Goal: Book appointment/travel/reservation

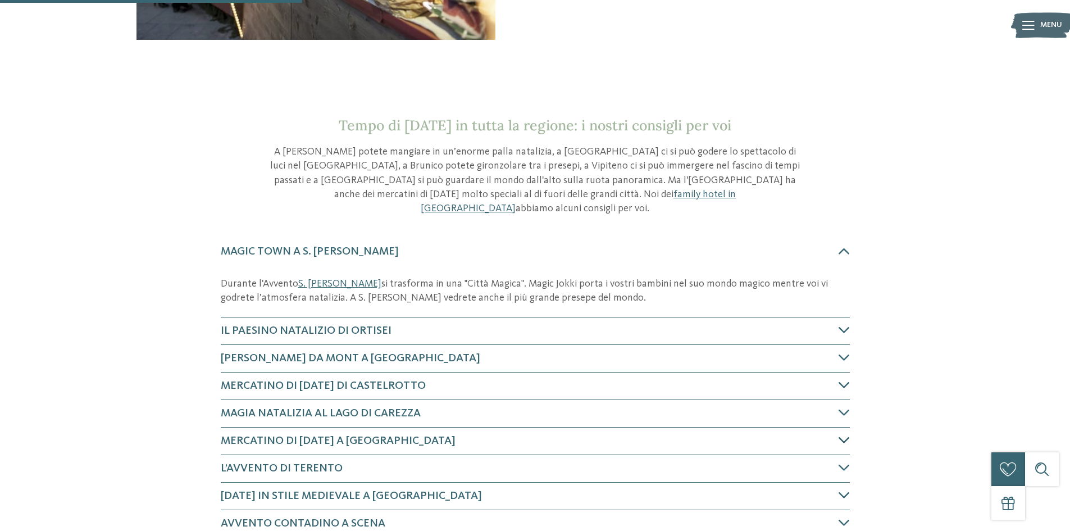
scroll to position [393, 0]
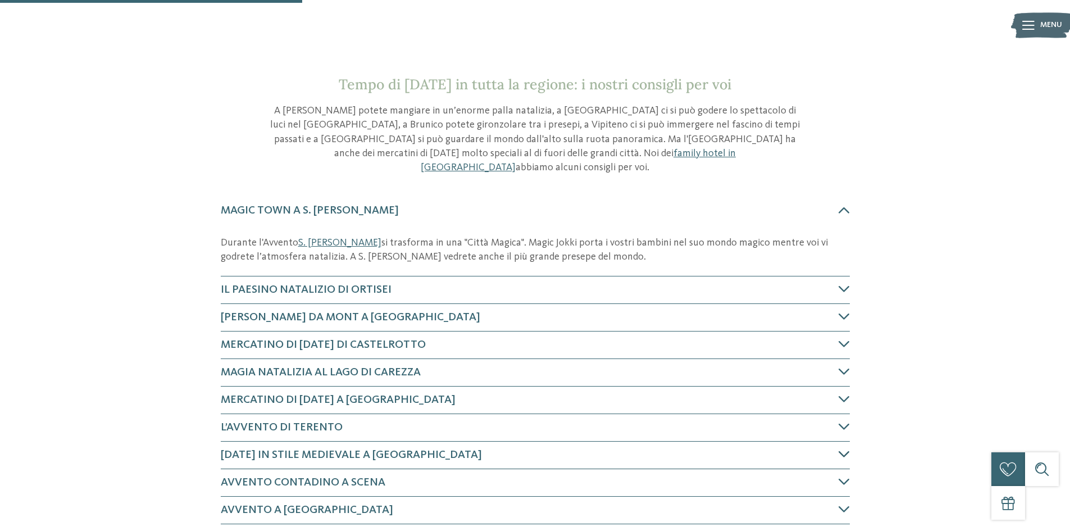
click at [841, 448] on icon at bounding box center [843, 453] width 11 height 11
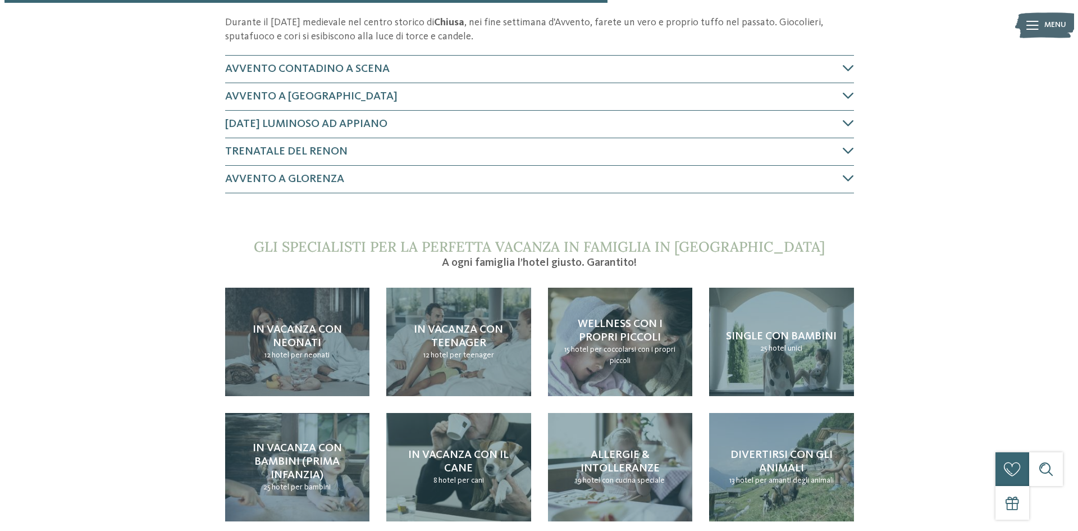
scroll to position [870, 0]
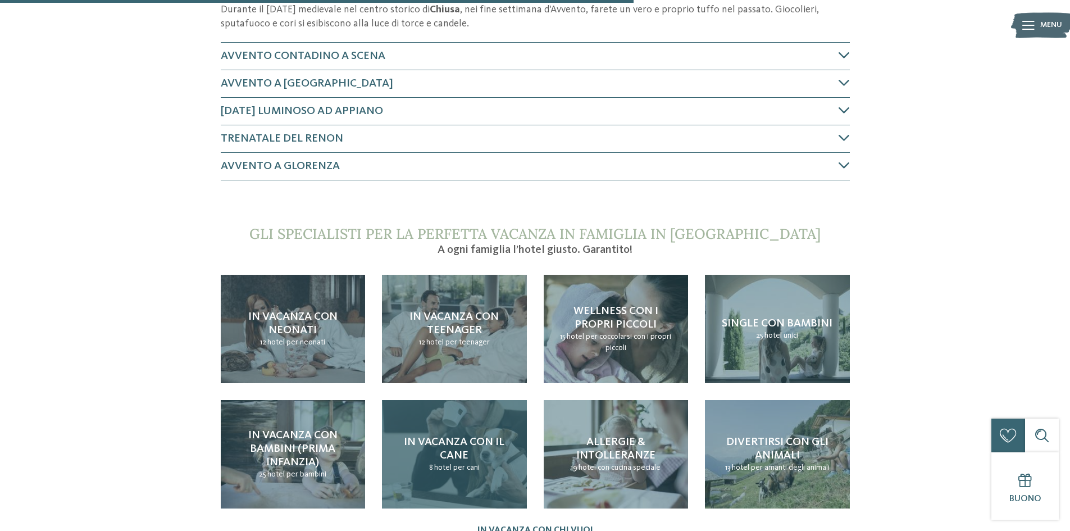
click at [461, 463] on span "hotel per cani" at bounding box center [456, 467] width 45 height 8
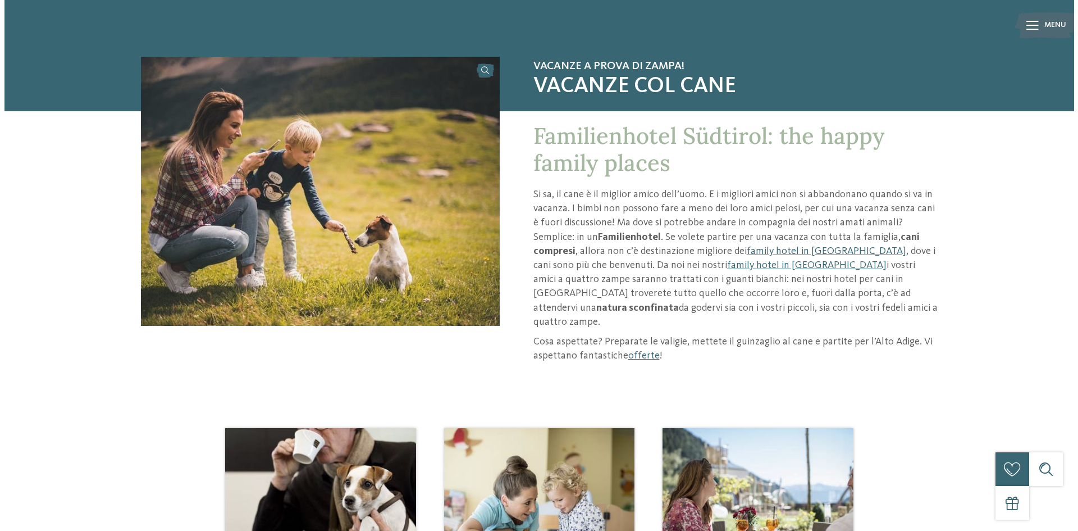
scroll to position [56, 0]
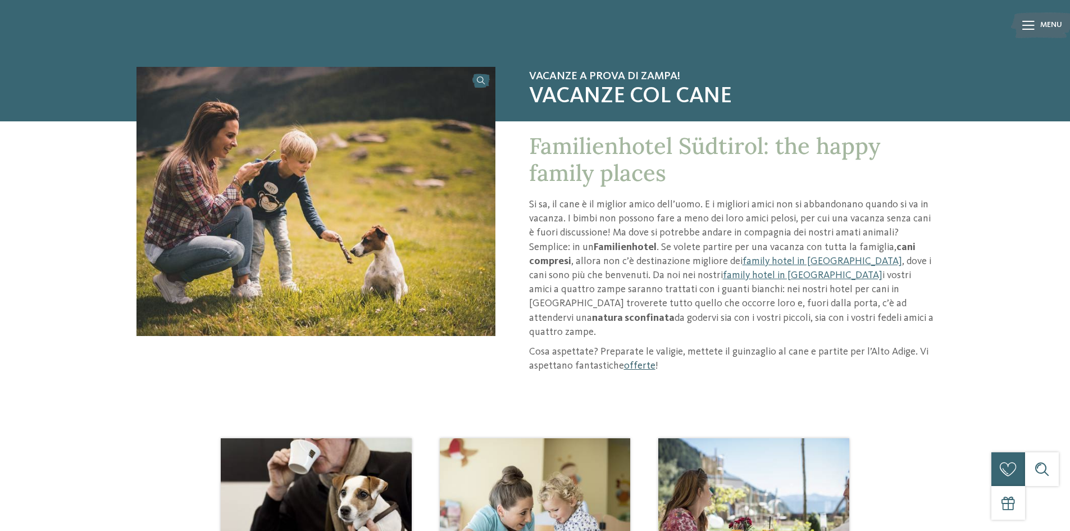
click at [633, 360] on link "offerte" at bounding box center [639, 365] width 31 height 10
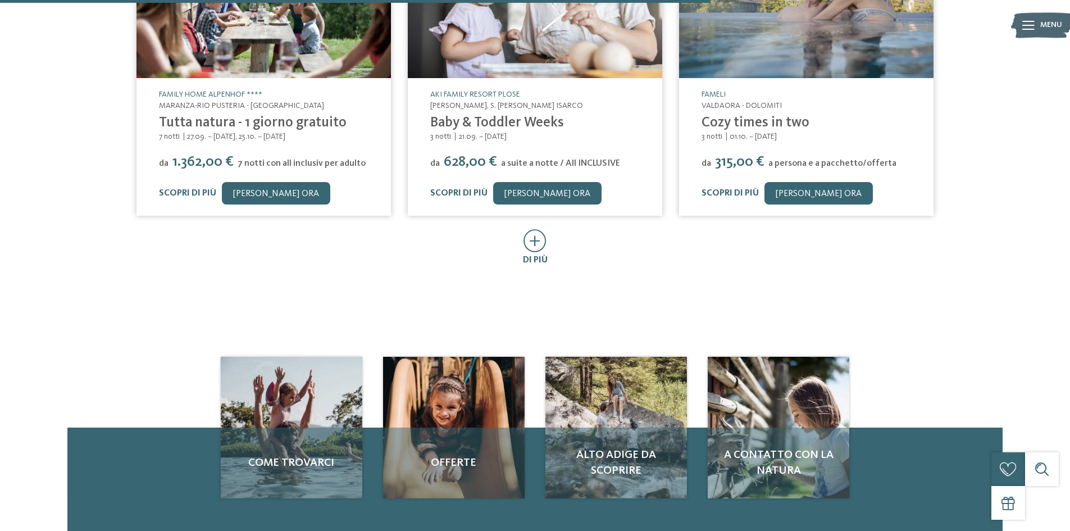
scroll to position [674, 0]
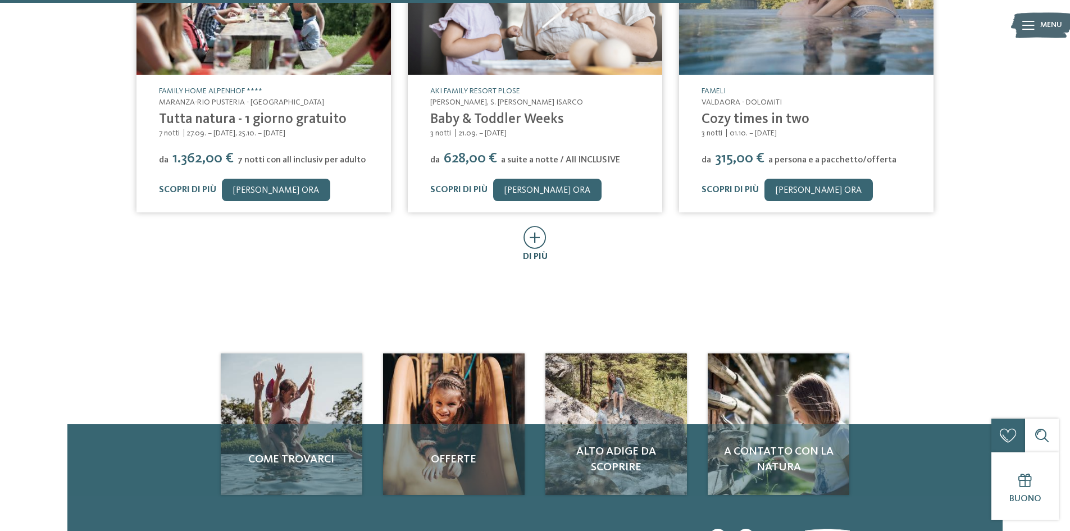
click at [531, 242] on icon at bounding box center [534, 237] width 23 height 23
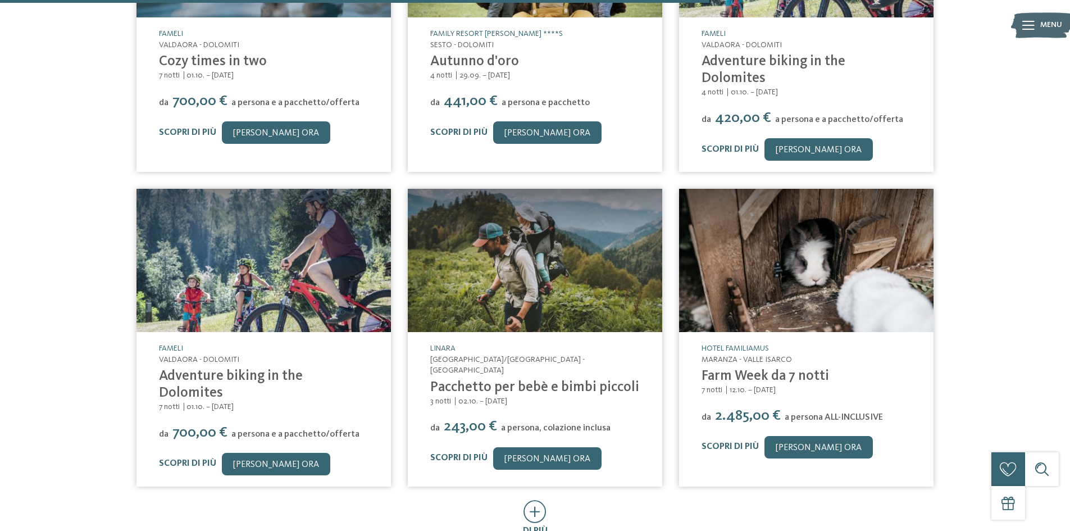
scroll to position [1067, 0]
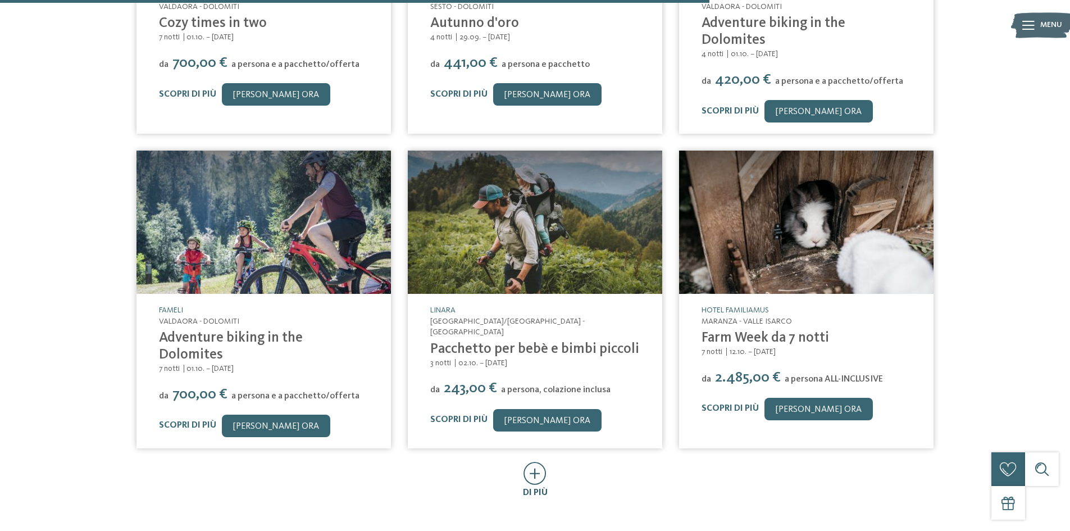
click at [532, 462] on icon at bounding box center [534, 473] width 23 height 23
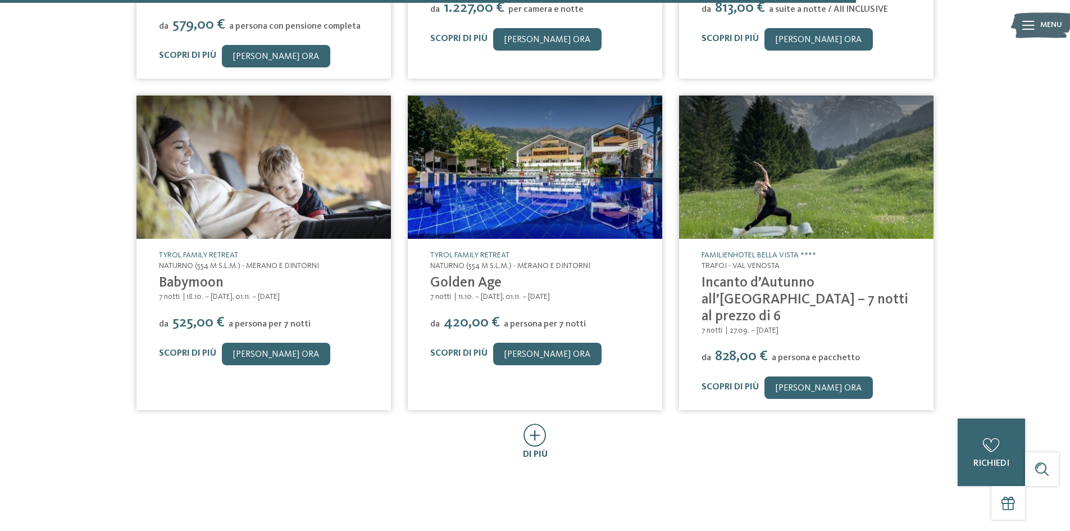
scroll to position [1797, 0]
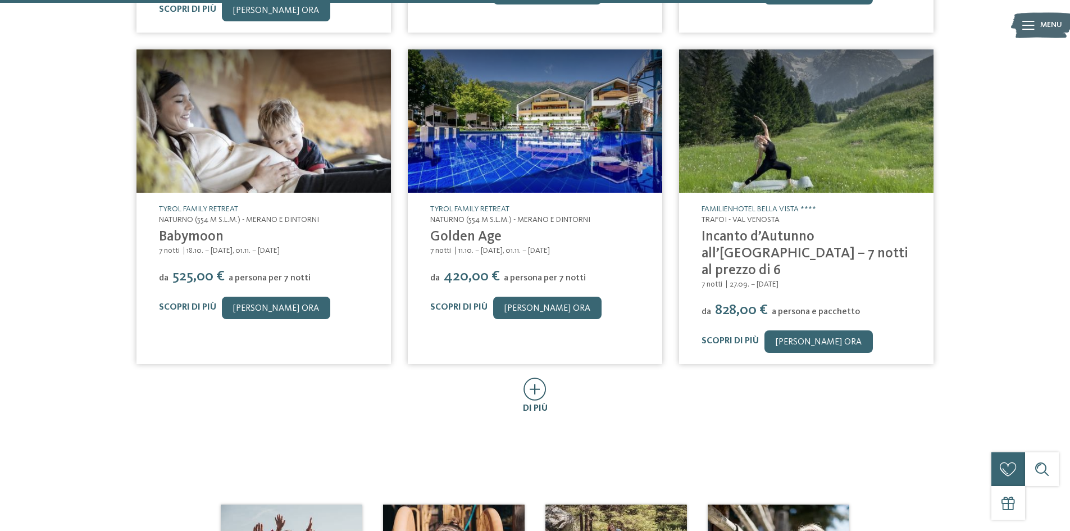
click at [535, 377] on icon at bounding box center [534, 388] width 23 height 23
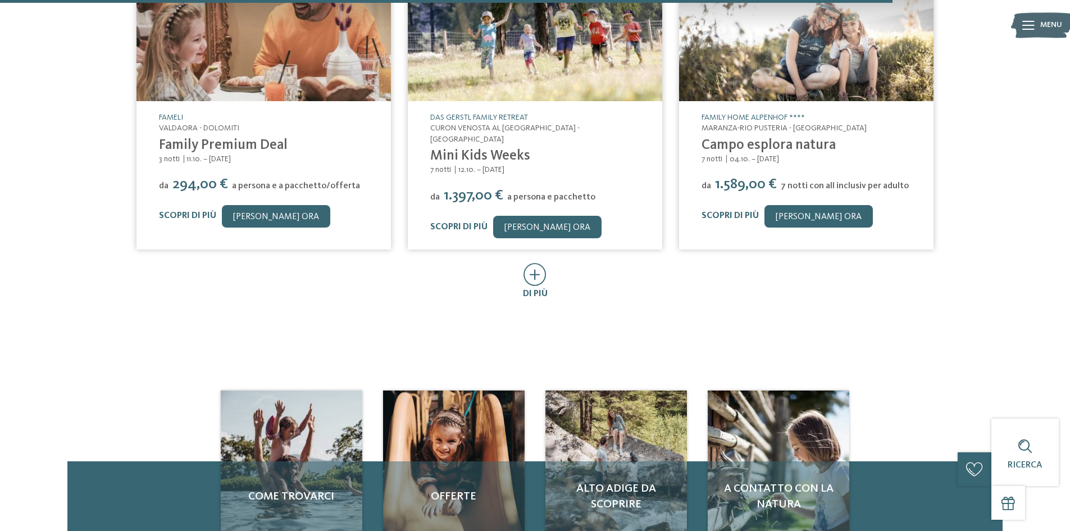
scroll to position [2639, 0]
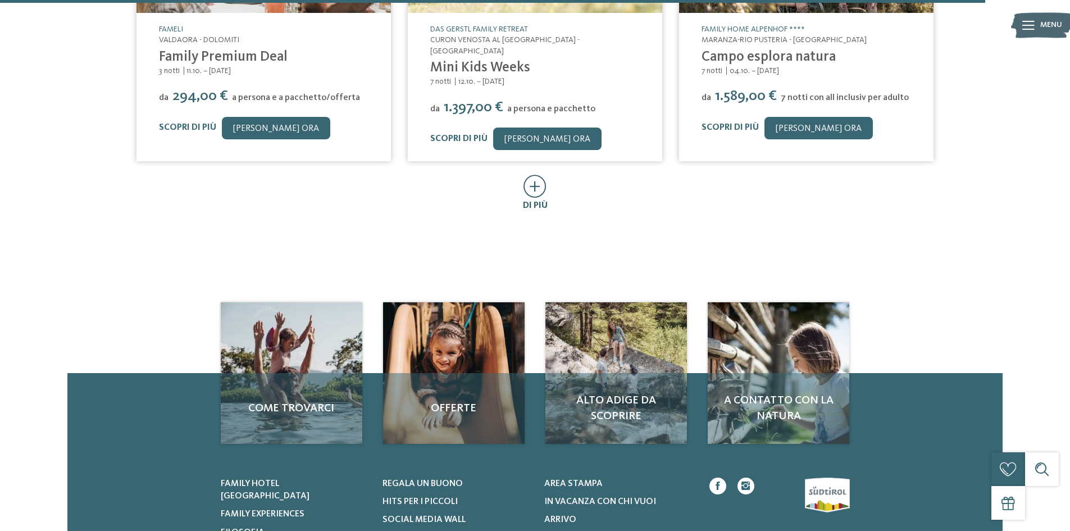
click at [538, 175] on icon at bounding box center [534, 186] width 23 height 23
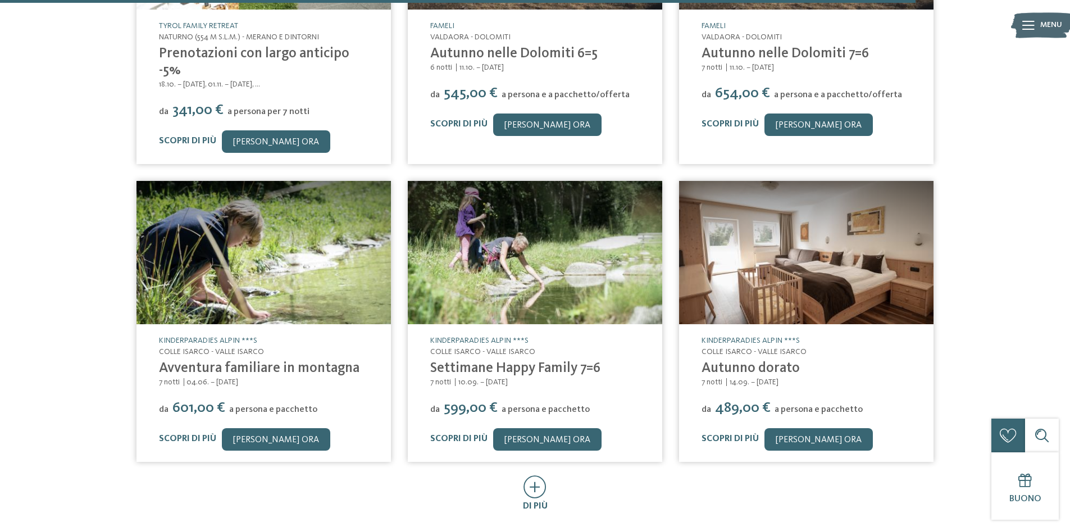
scroll to position [2976, 0]
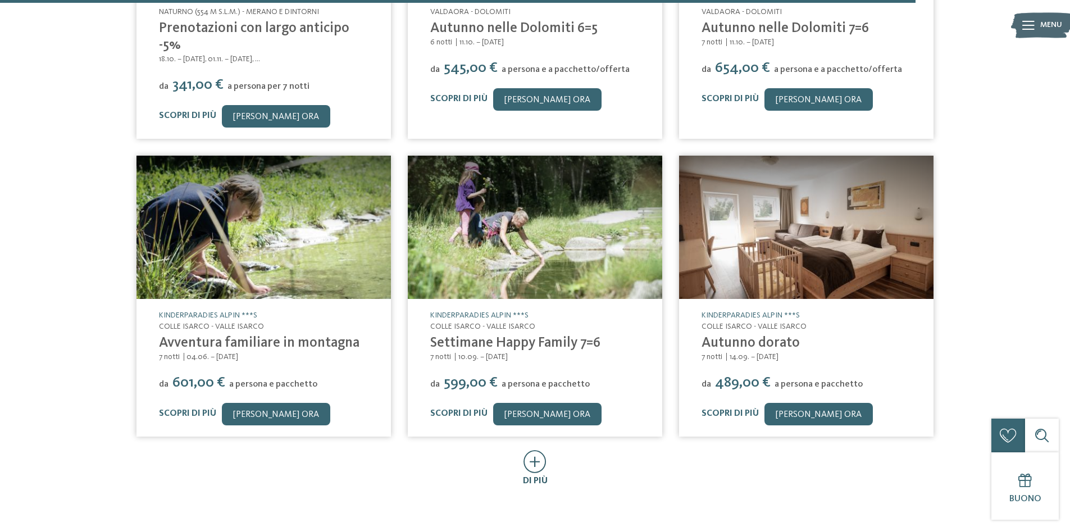
click at [538, 450] on icon at bounding box center [534, 461] width 23 height 23
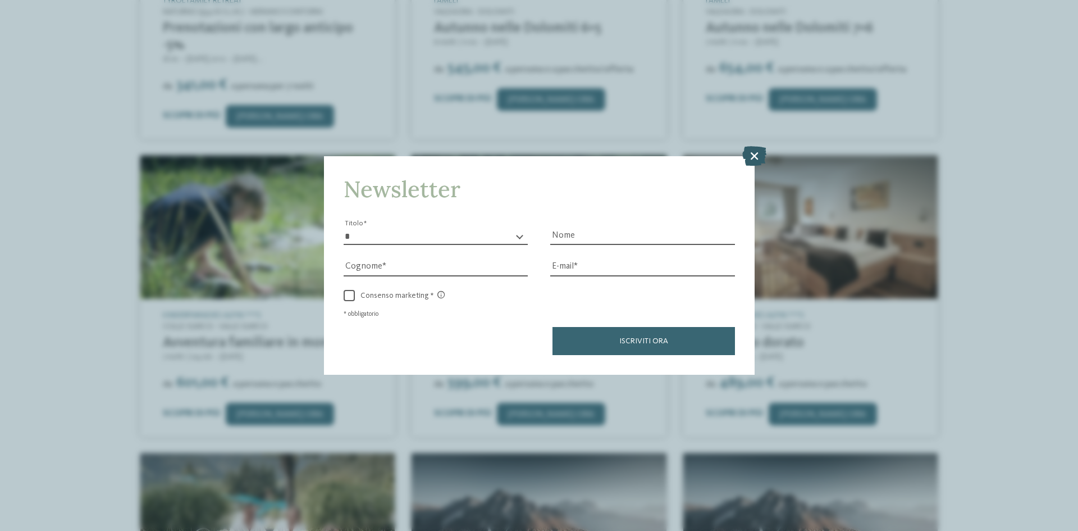
click at [754, 156] on icon at bounding box center [754, 156] width 24 height 20
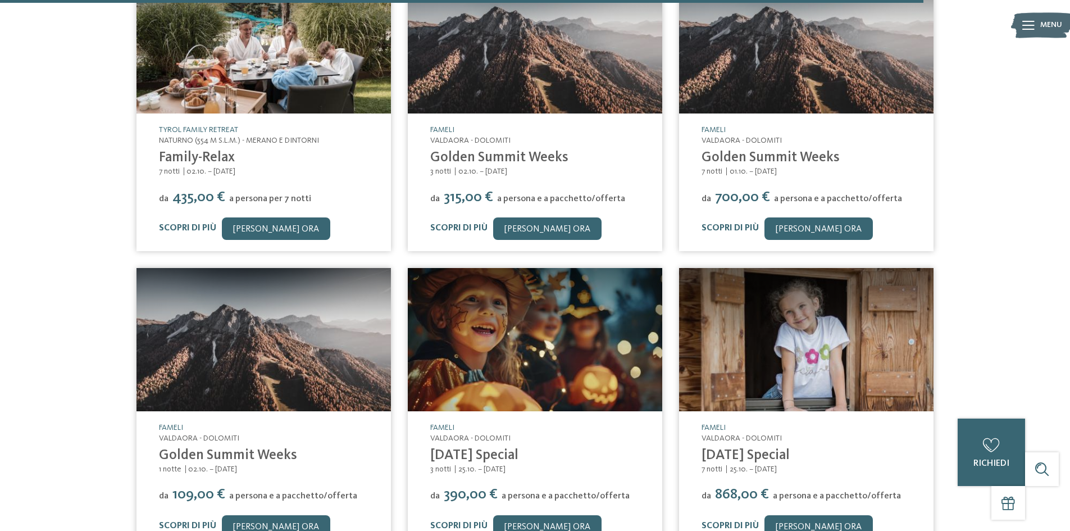
scroll to position [3594, 0]
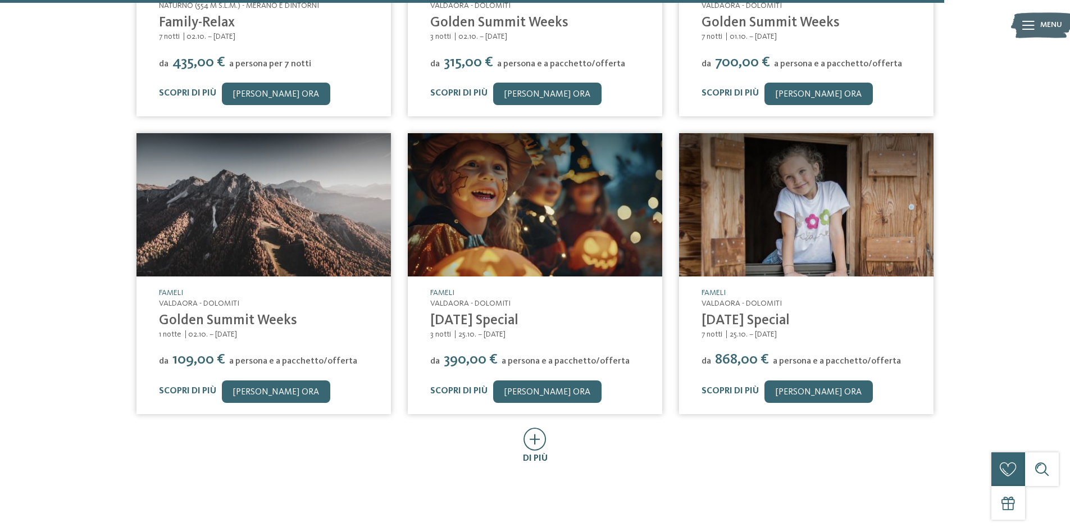
click at [536, 427] on icon at bounding box center [534, 438] width 23 height 23
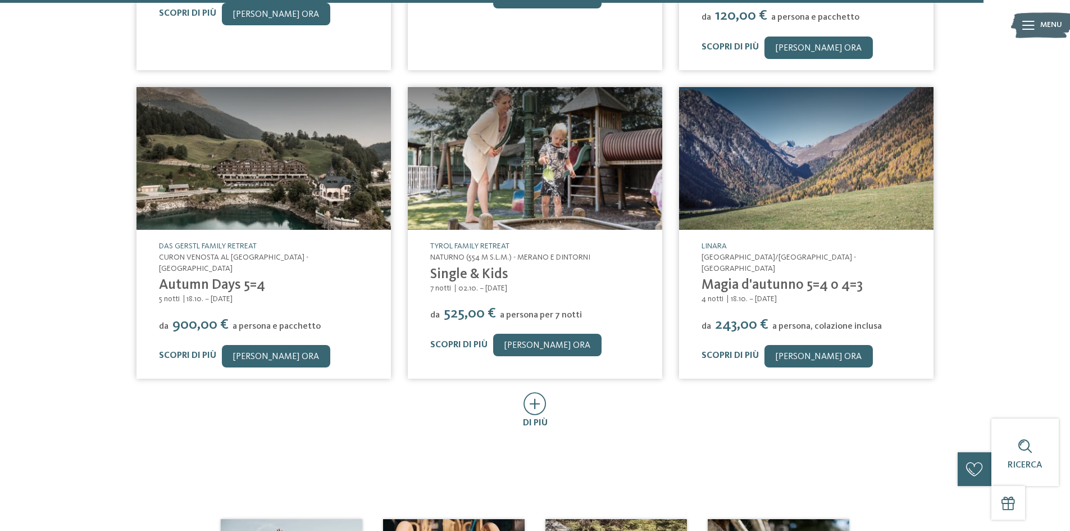
scroll to position [4324, 0]
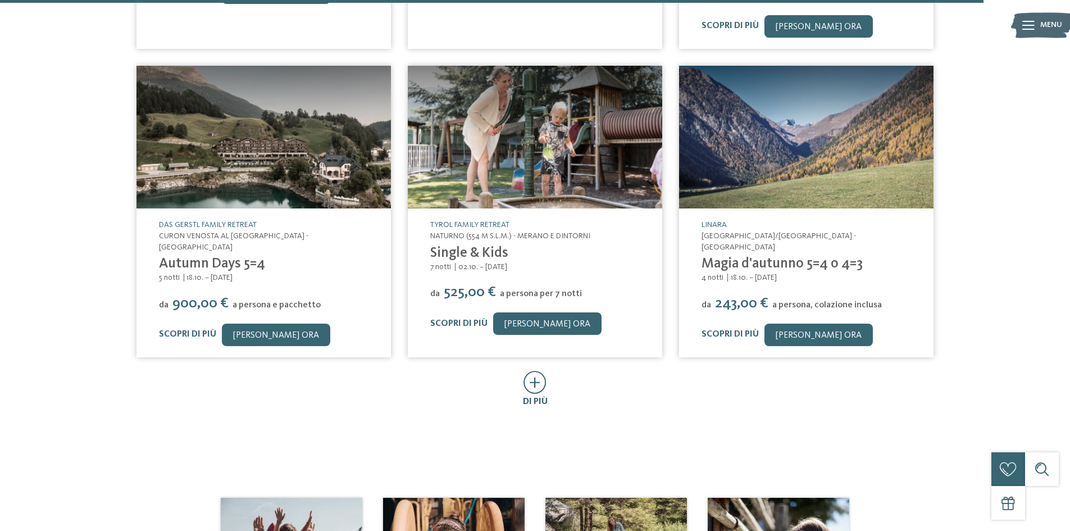
click at [535, 371] on icon at bounding box center [534, 382] width 23 height 23
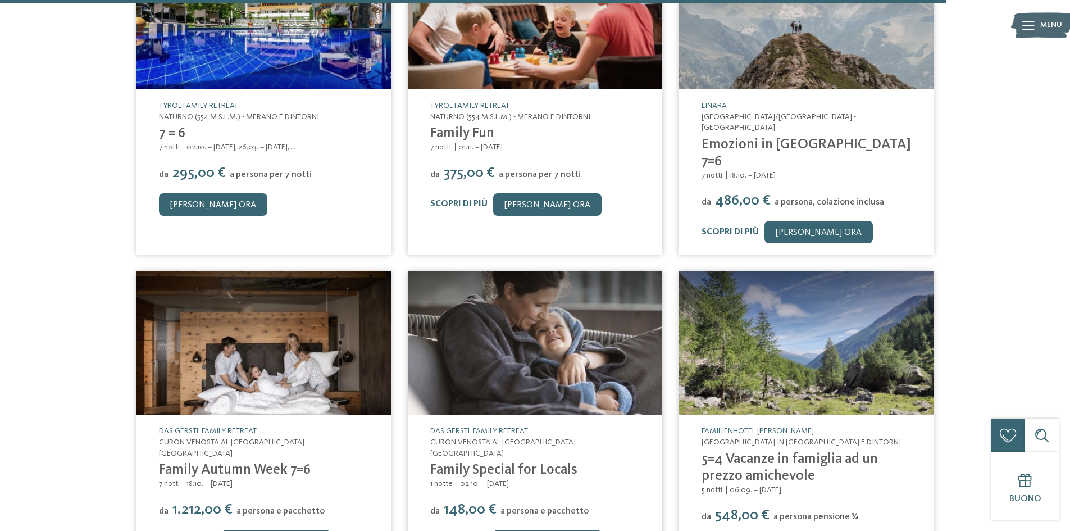
scroll to position [4829, 0]
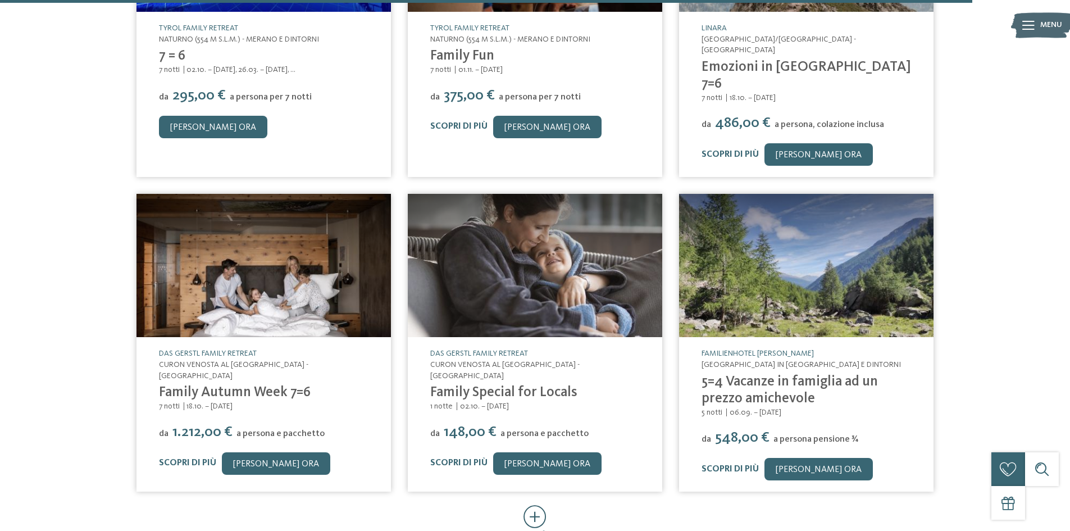
click at [539, 505] on icon at bounding box center [534, 516] width 23 height 23
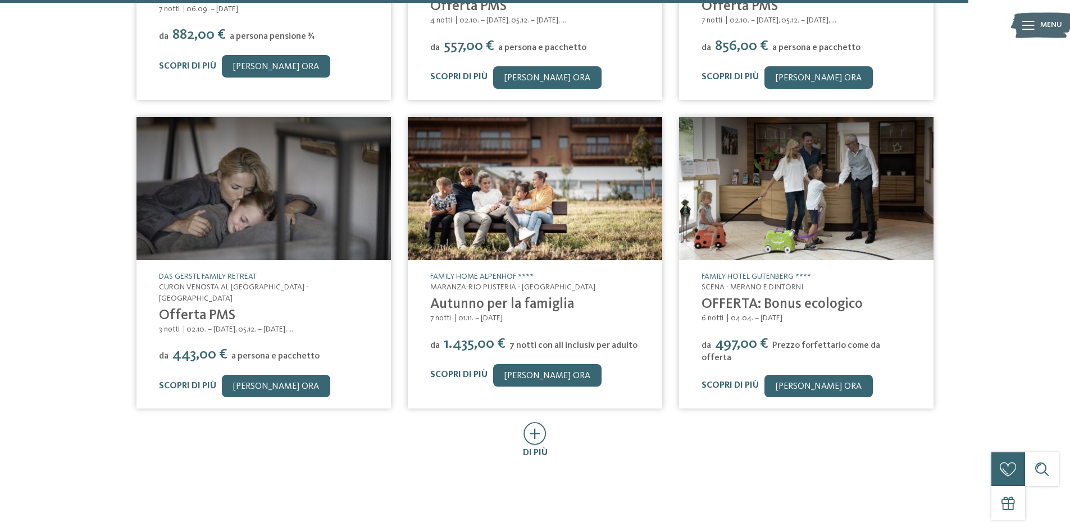
scroll to position [5615, 0]
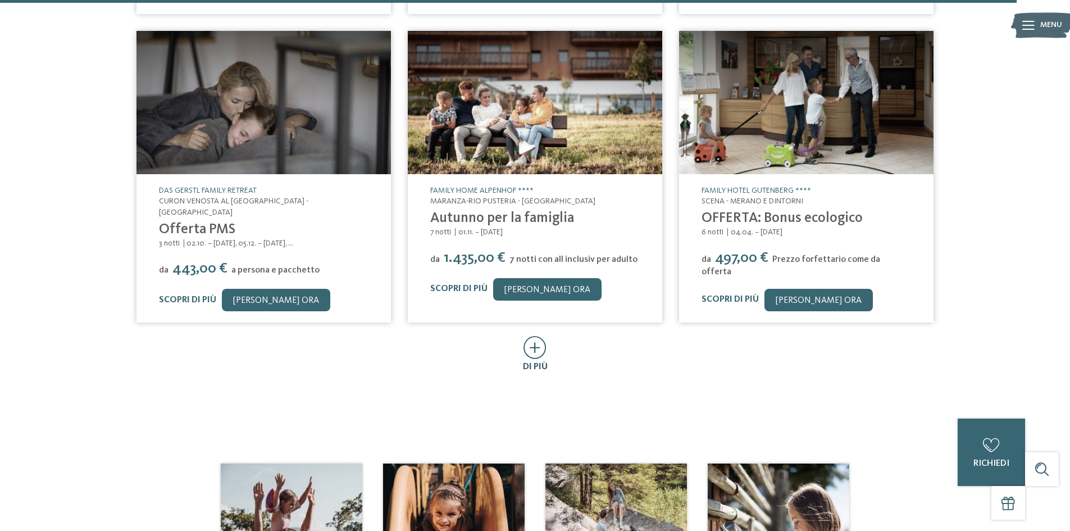
click at [536, 336] on icon at bounding box center [534, 347] width 23 height 23
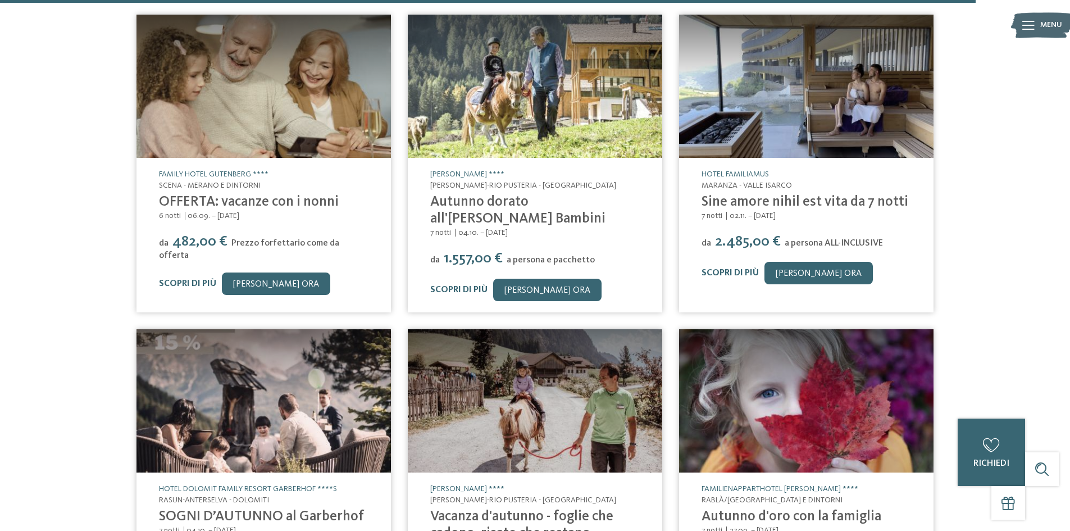
scroll to position [5952, 0]
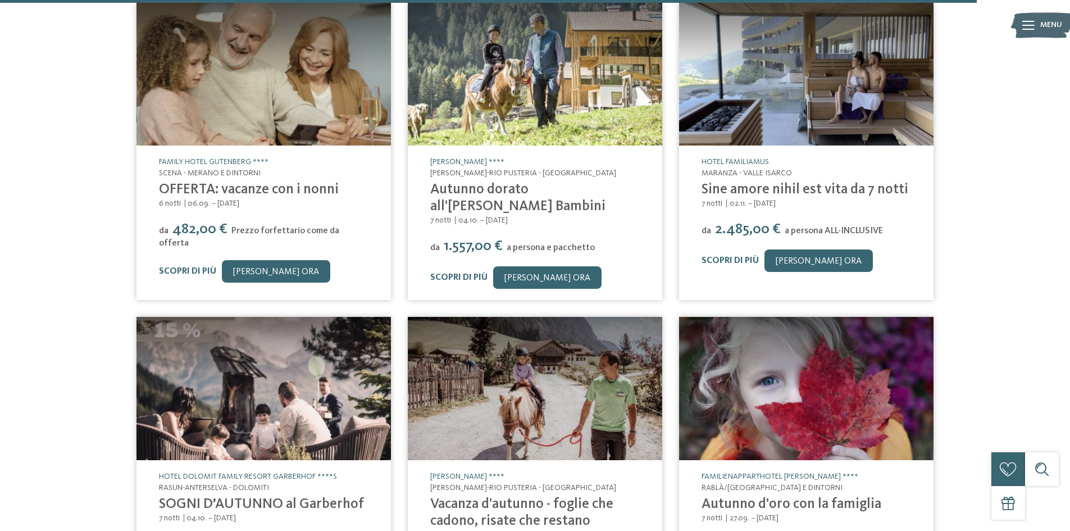
drag, startPoint x: 535, startPoint y: 464, endPoint x: 523, endPoint y: 463, distance: 11.3
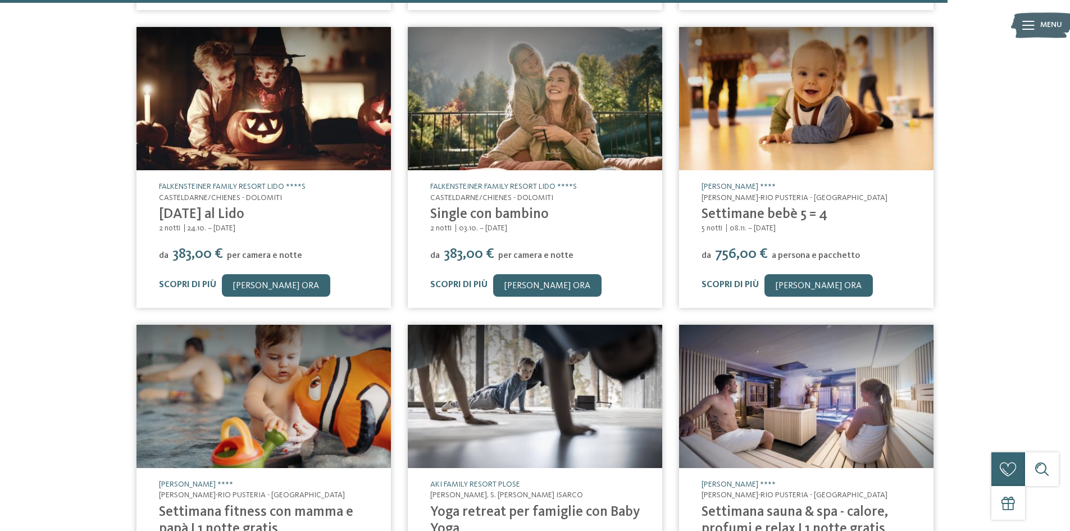
scroll to position [6626, 0]
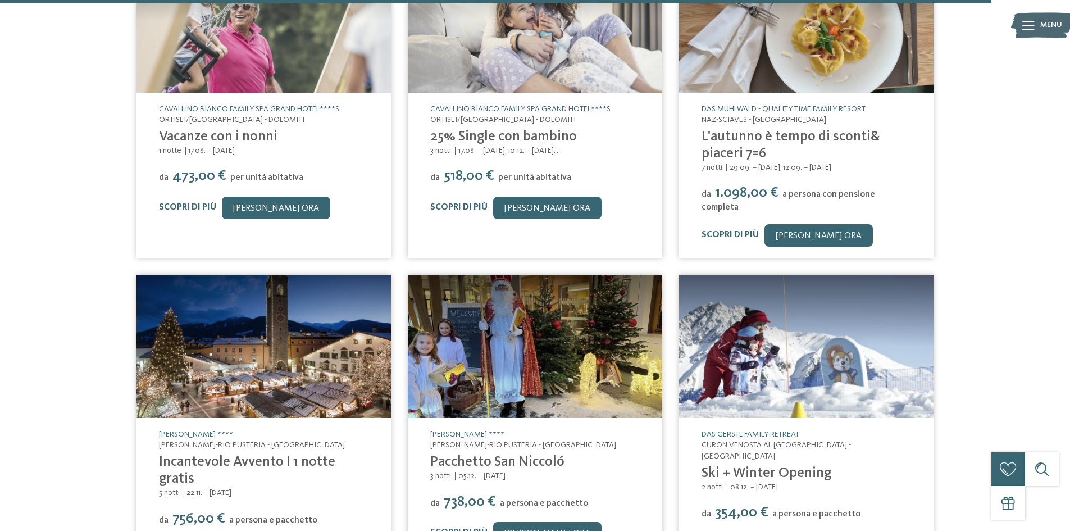
scroll to position [7187, 0]
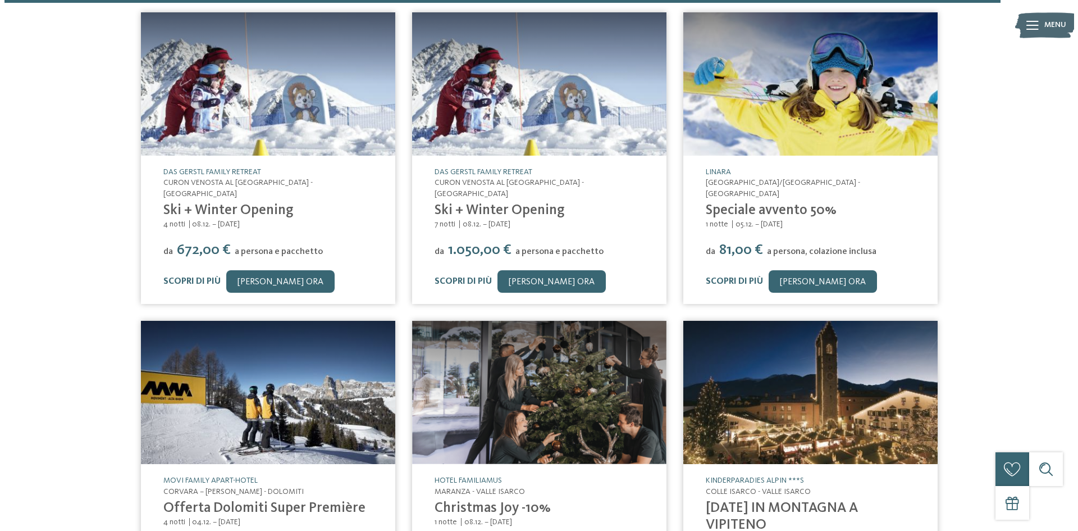
scroll to position [7861, 0]
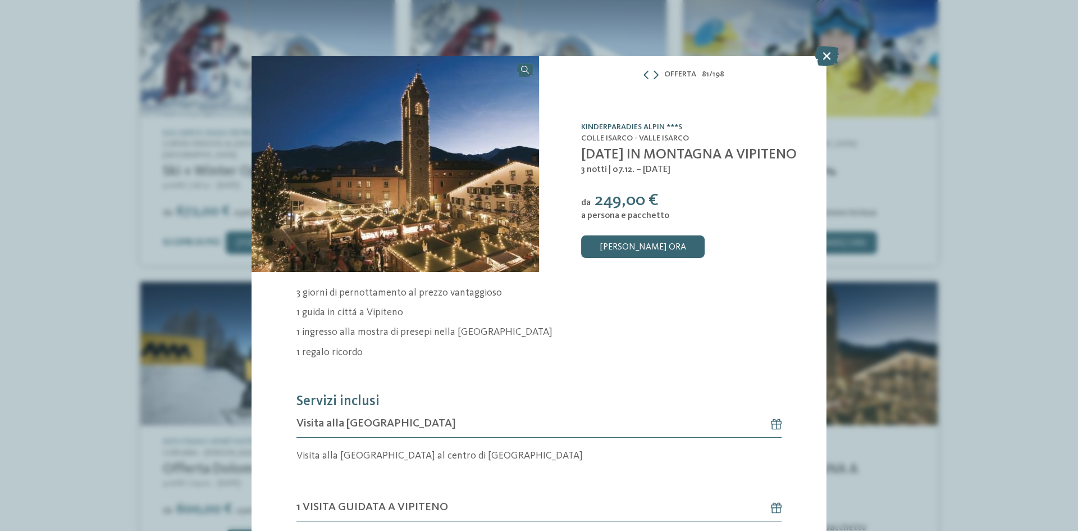
click at [638, 123] on link "Kinderparadies Alpin ***S" at bounding box center [631, 127] width 101 height 8
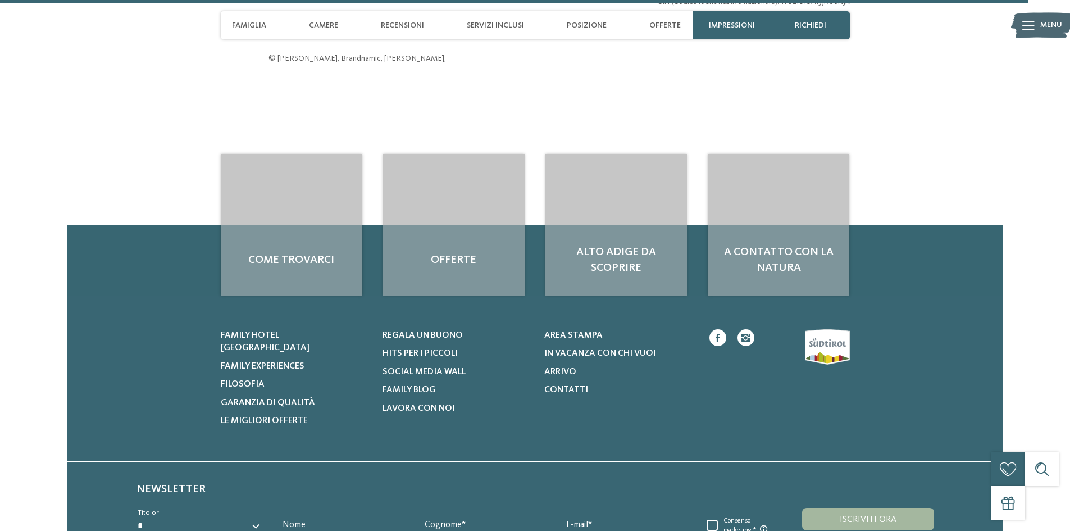
scroll to position [2864, 0]
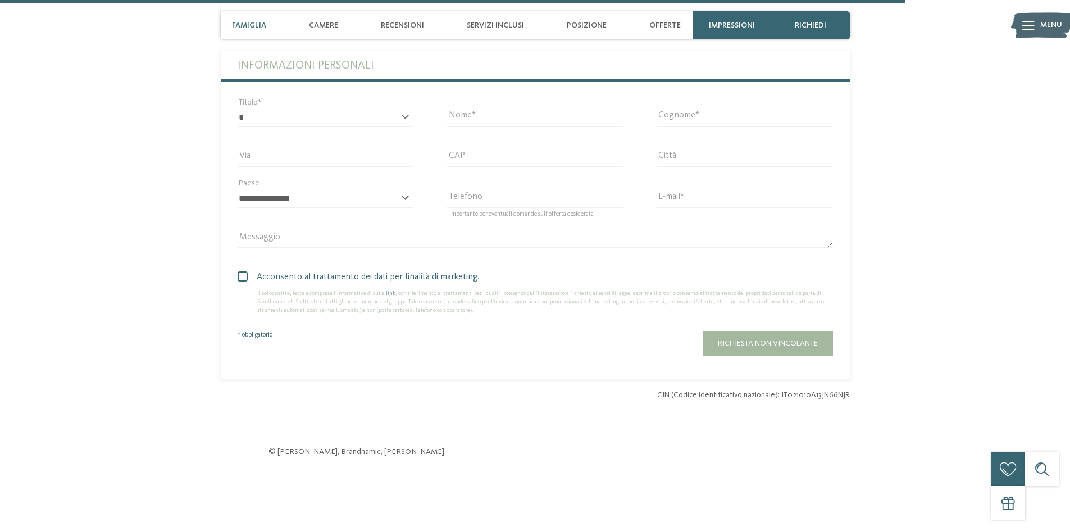
click at [250, 22] on span "Famiglia" at bounding box center [249, 26] width 34 height 10
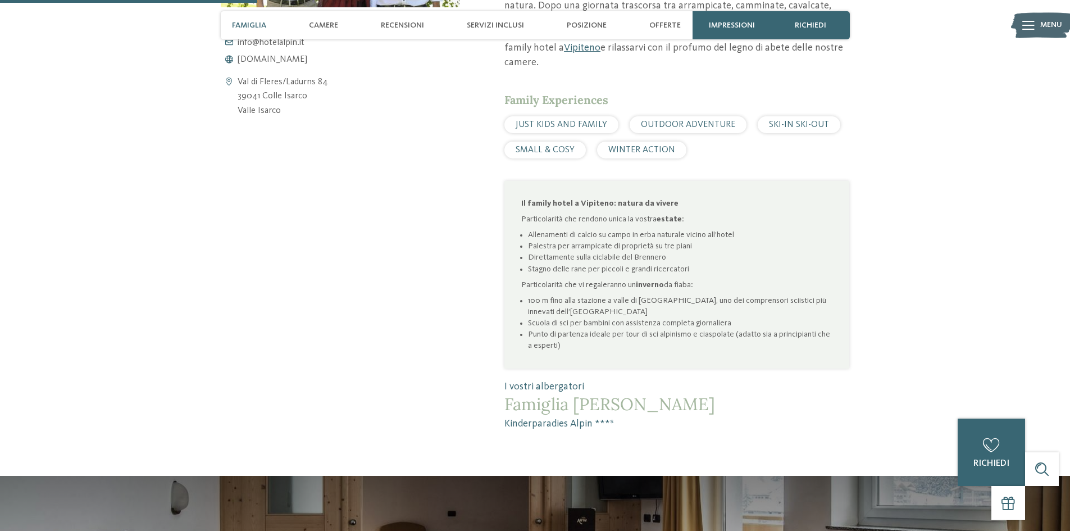
scroll to position [905, 0]
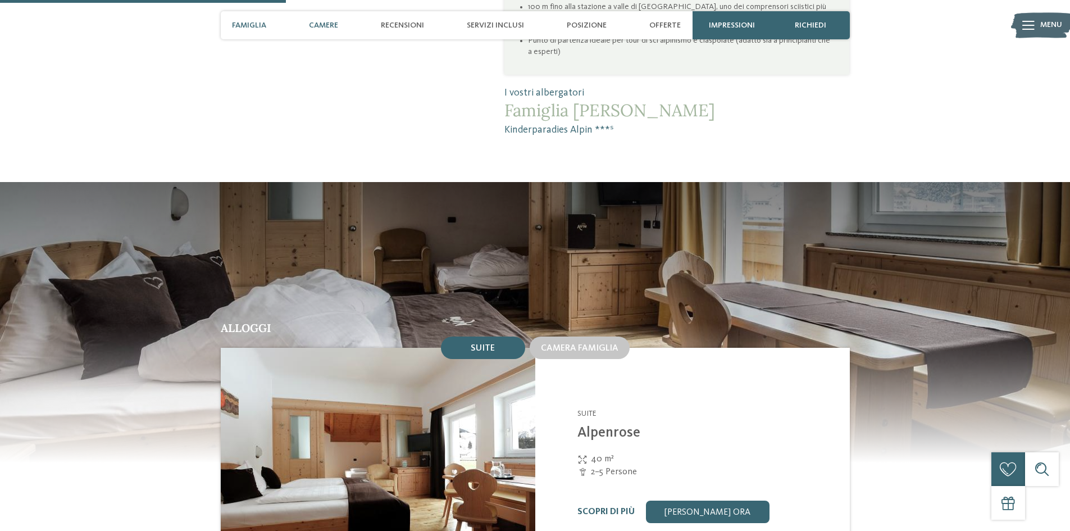
click at [316, 22] on span "Camere" at bounding box center [323, 26] width 29 height 10
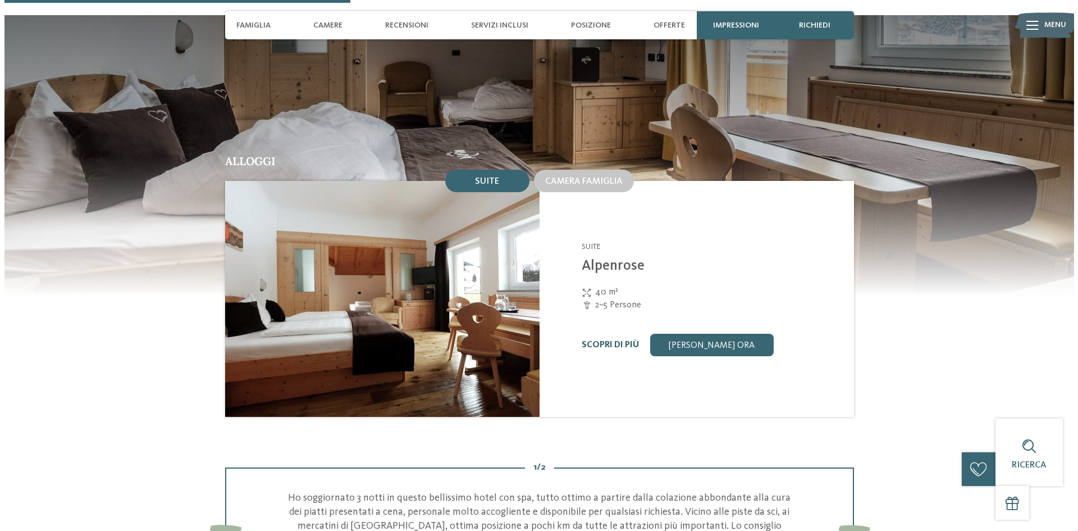
scroll to position [1067, 0]
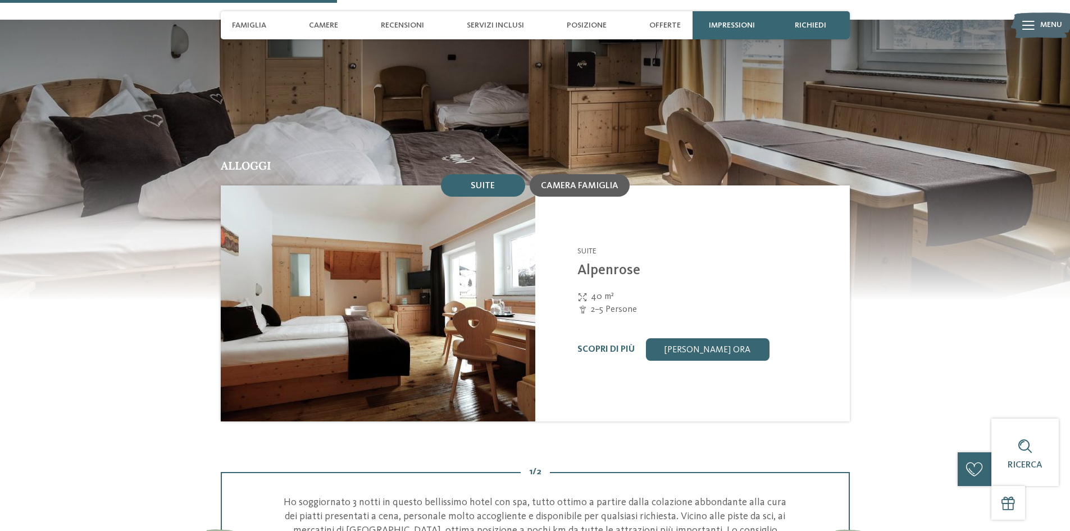
click at [591, 179] on div "Camera famiglia" at bounding box center [579, 185] width 100 height 22
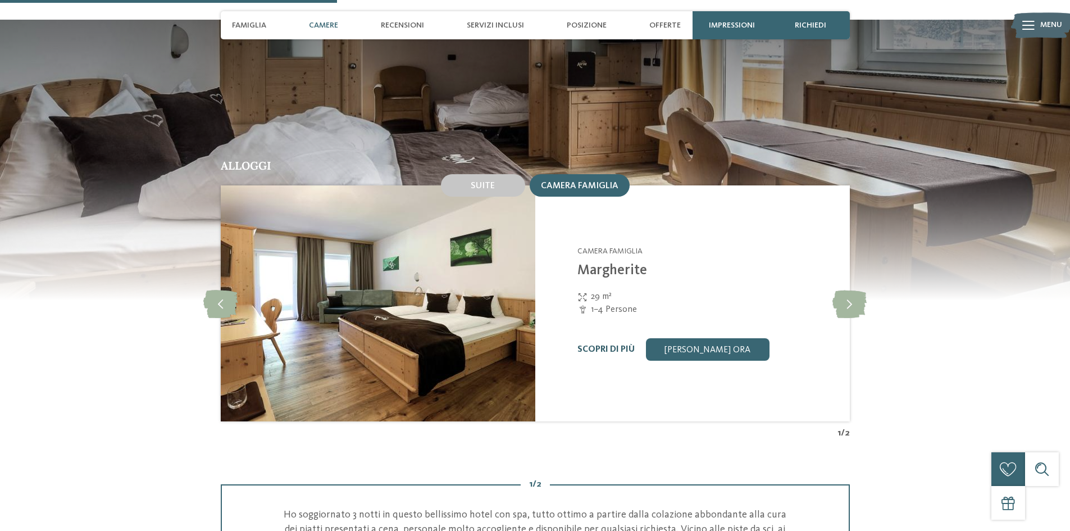
click at [609, 345] on link "Scopri di più" at bounding box center [605, 349] width 57 height 9
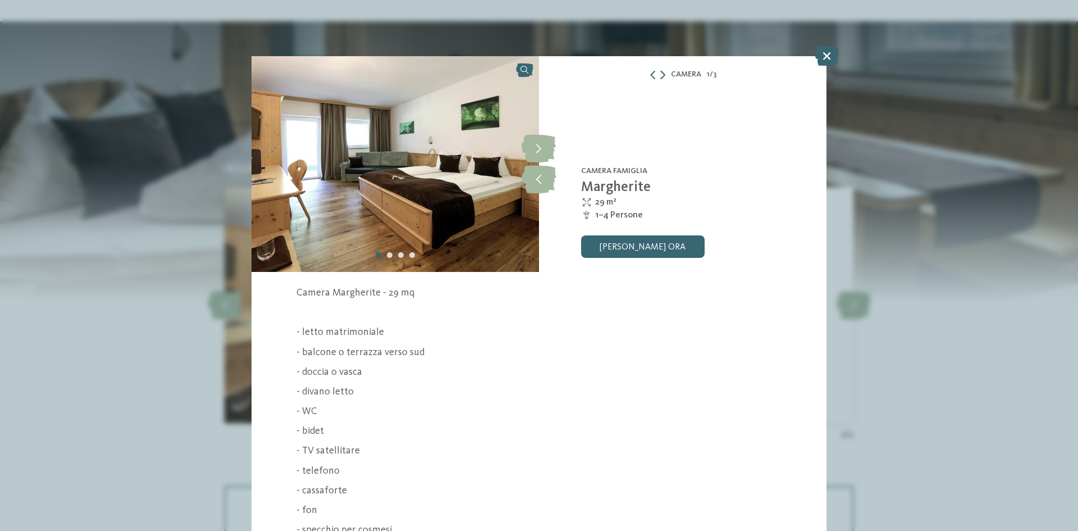
click at [660, 73] on icon at bounding box center [662, 74] width 5 height 9
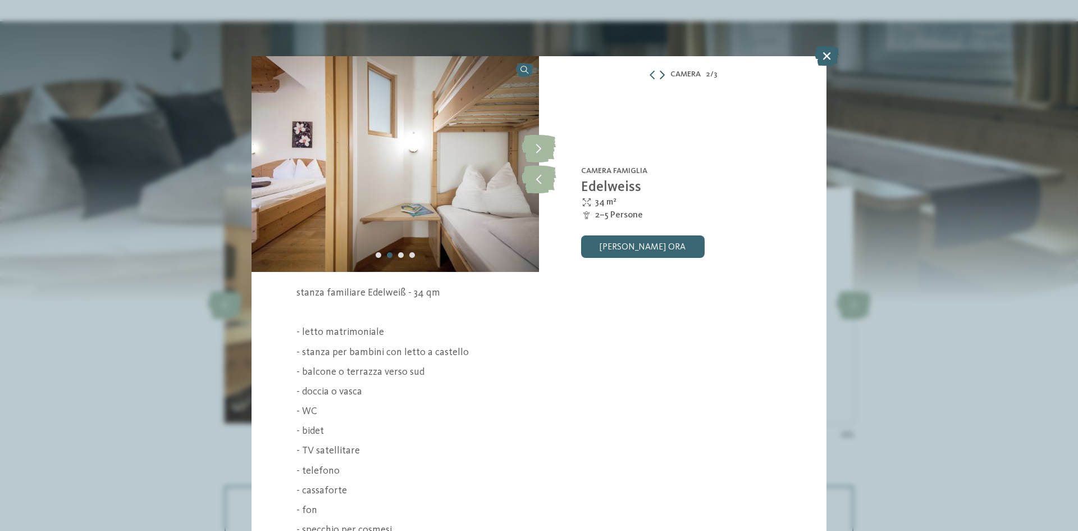
click at [660, 75] on icon at bounding box center [662, 74] width 5 height 9
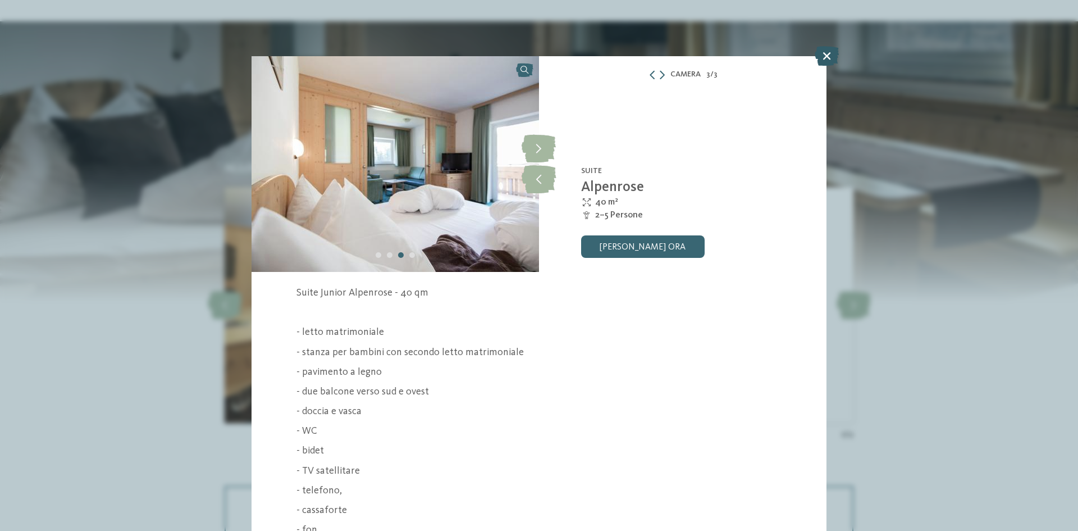
click at [827, 53] on icon at bounding box center [827, 56] width 24 height 20
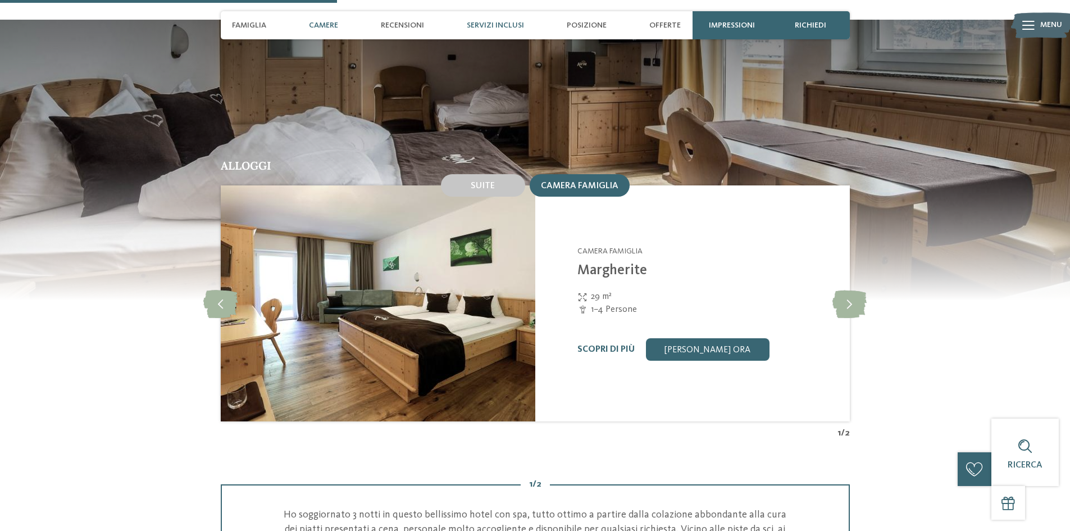
click at [502, 24] on span "Servizi inclusi" at bounding box center [495, 26] width 57 height 10
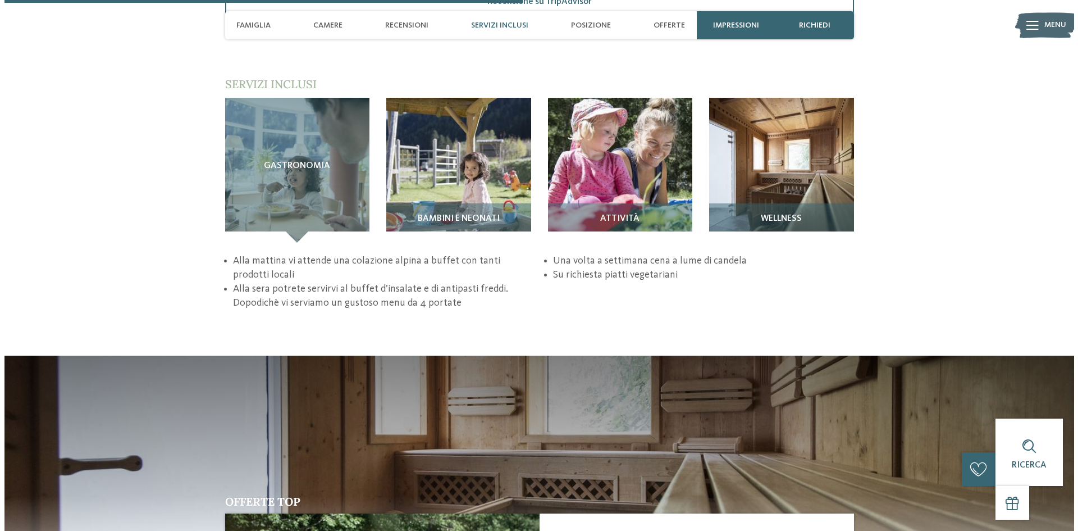
scroll to position [1661, 0]
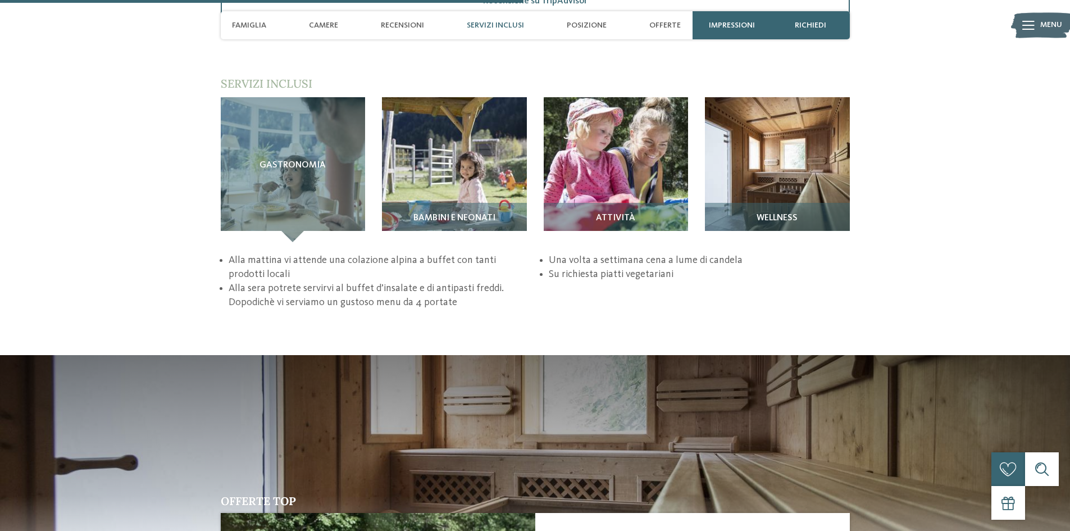
click at [1033, 28] on icon at bounding box center [1028, 25] width 12 height 9
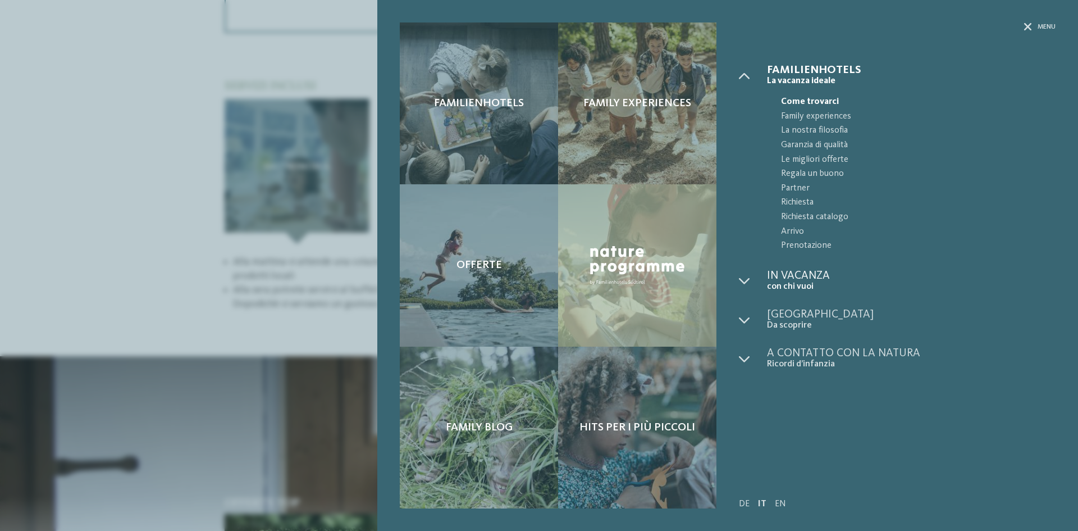
click at [805, 285] on span "con chi vuoi" at bounding box center [911, 286] width 289 height 11
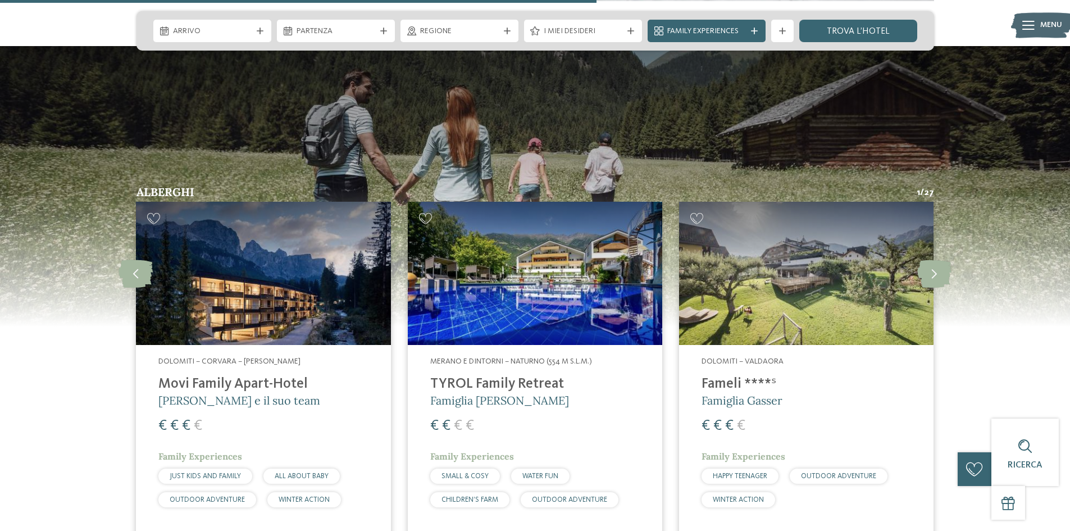
scroll to position [1909, 0]
